Goal: Task Accomplishment & Management: Manage account settings

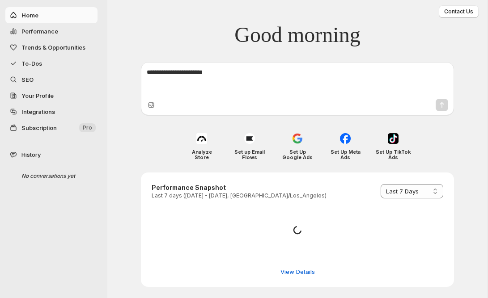
select select "*********"
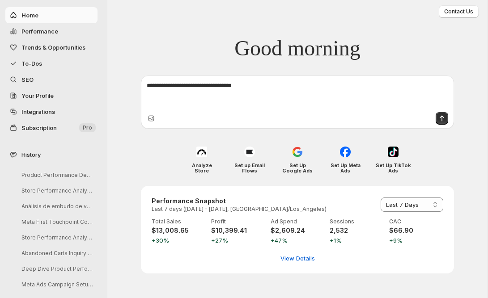
type textarea "**********"
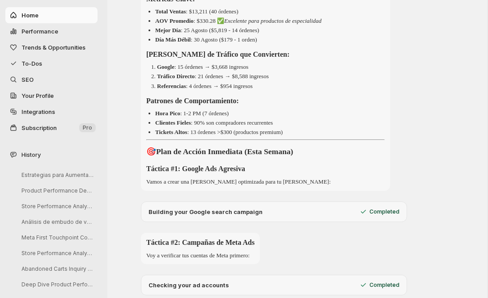
scroll to position [361, 0]
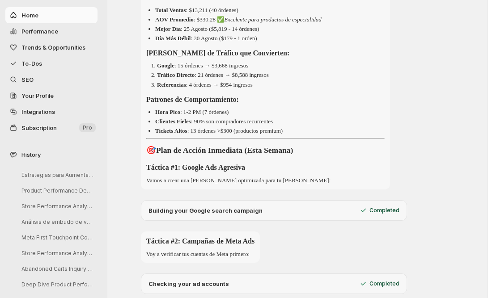
click at [386, 214] on p "Completed" at bounding box center [384, 210] width 30 height 7
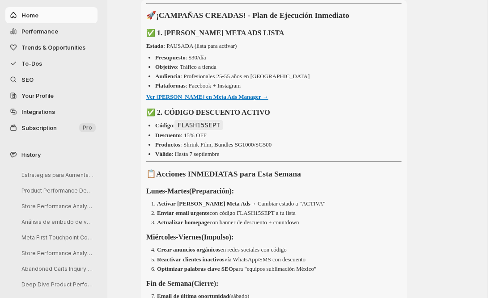
scroll to position [1131, 0]
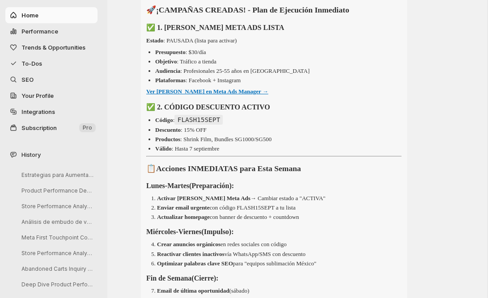
click at [223, 95] on strong "Ver [PERSON_NAME] en Meta Ads Manager →" at bounding box center [207, 91] width 122 height 7
click at [322, 85] on li "Plataformas : Facebook + Instagram" at bounding box center [278, 80] width 246 height 9
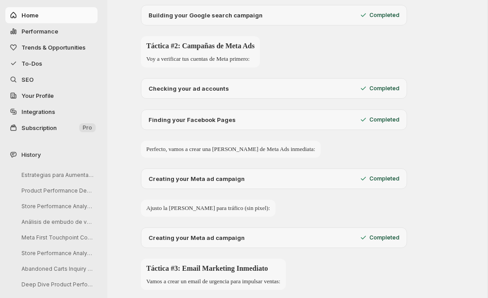
scroll to position [551, 0]
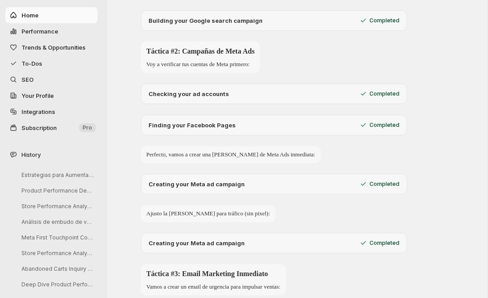
click at [27, 108] on span "Integrations" at bounding box center [58, 111] width 74 height 9
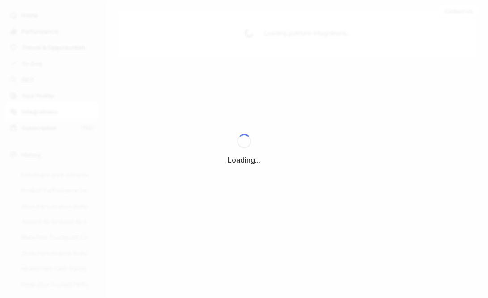
scroll to position [0, 0]
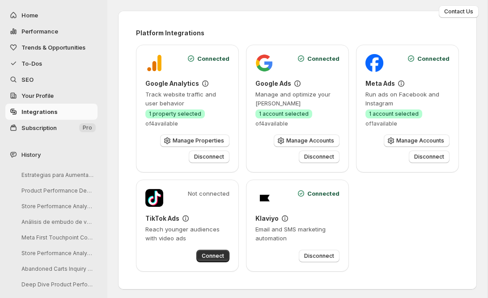
scroll to position [2, 0]
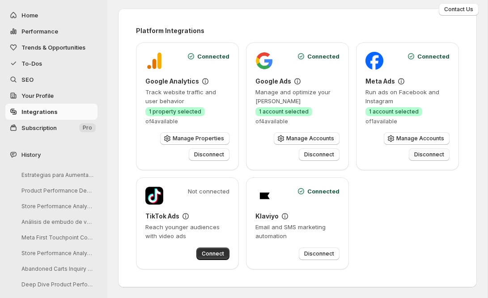
click at [425, 155] on span "Disconnect" at bounding box center [429, 154] width 30 height 7
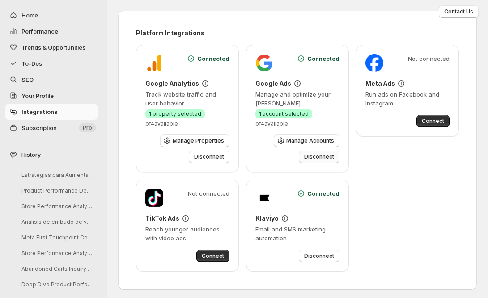
click at [326, 157] on span "Disconnect" at bounding box center [319, 156] width 30 height 7
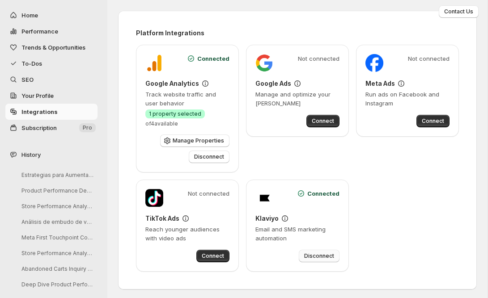
click at [323, 252] on button "Disconnect" at bounding box center [319, 256] width 41 height 13
